Goal: Find specific page/section: Find specific page/section

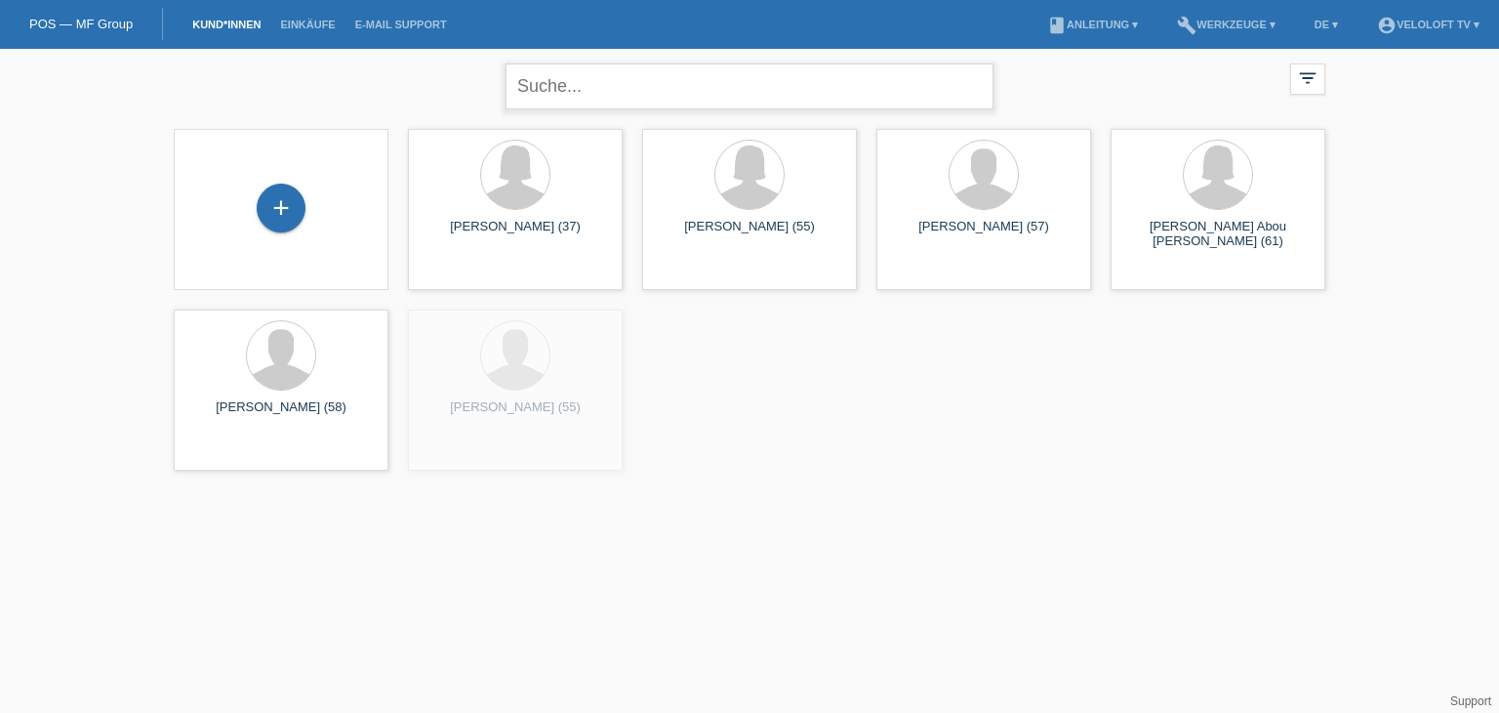
click at [635, 77] on input "text" at bounding box center [750, 86] width 488 height 46
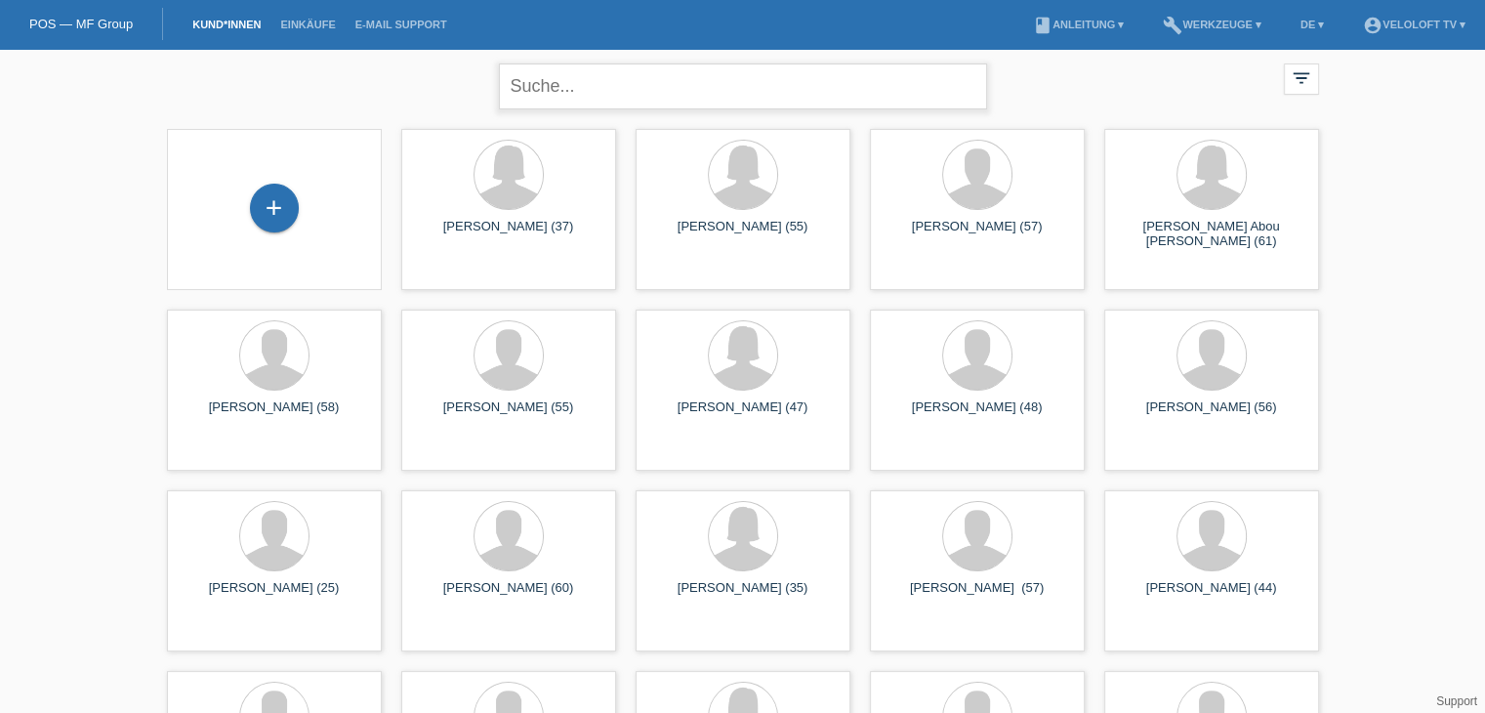
paste input "[PERSON_NAME]"
click at [566, 86] on input "[PERSON_NAME]" at bounding box center [743, 86] width 488 height 46
type input "[PERSON_NAME]"
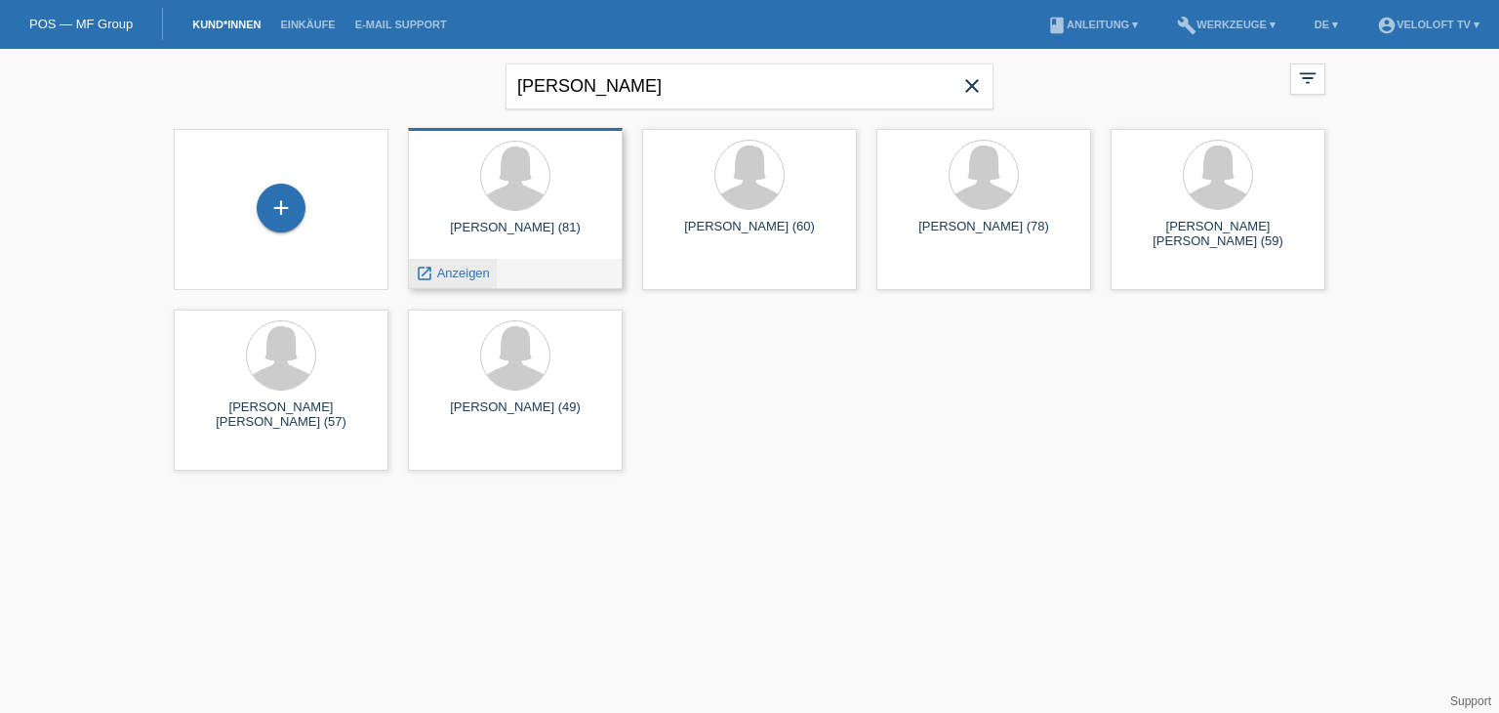
click at [472, 269] on span "Anzeigen" at bounding box center [463, 273] width 53 height 15
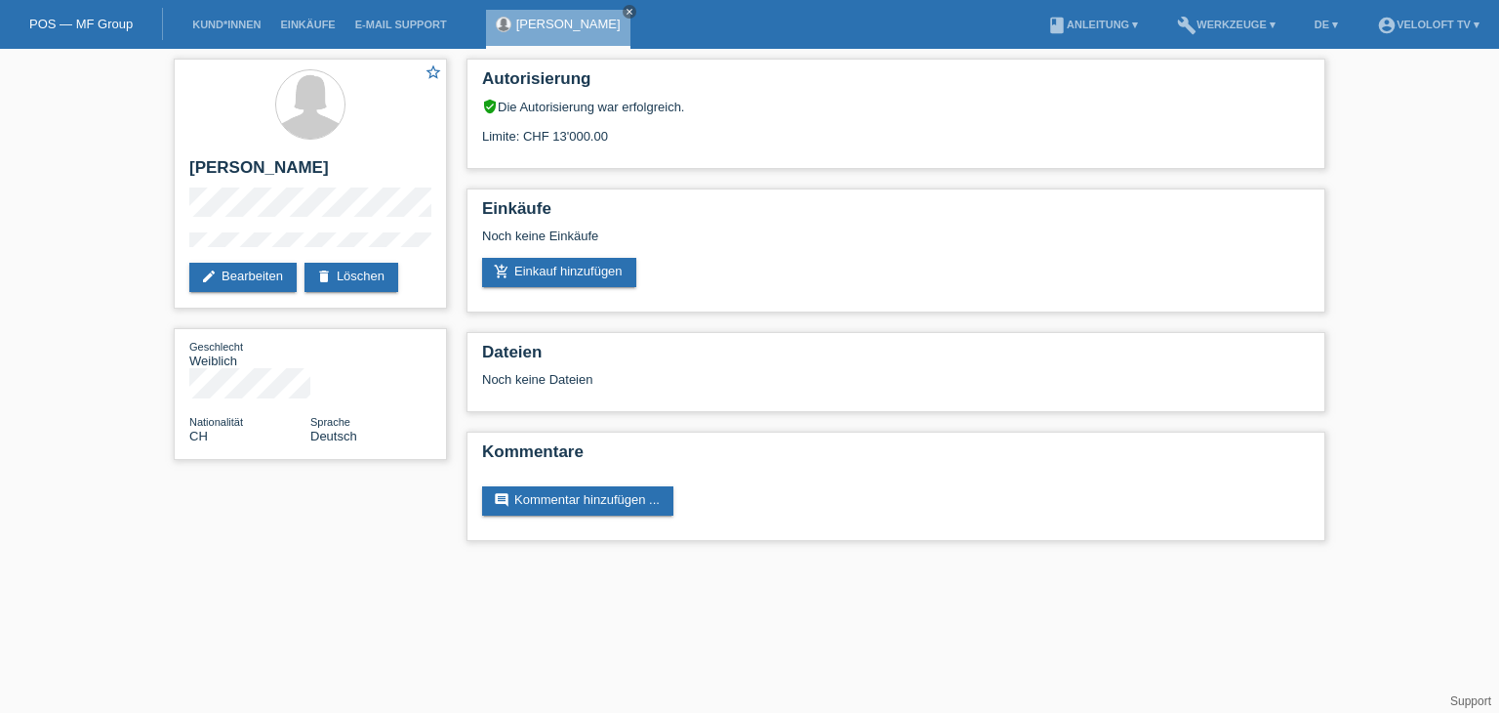
drag, startPoint x: 604, startPoint y: 9, endPoint x: 572, endPoint y: 13, distance: 32.4
click at [625, 9] on icon "close" at bounding box center [630, 12] width 10 height 10
click at [237, 24] on link "Kund*innen" at bounding box center [227, 25] width 88 height 12
